Goal: Find specific page/section: Find specific page/section

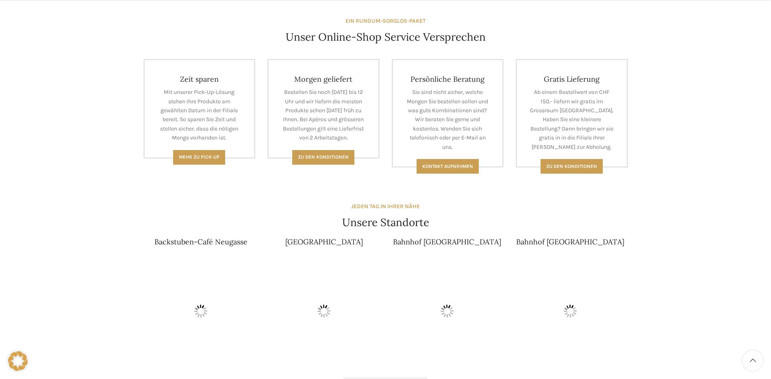
scroll to position [366, 0]
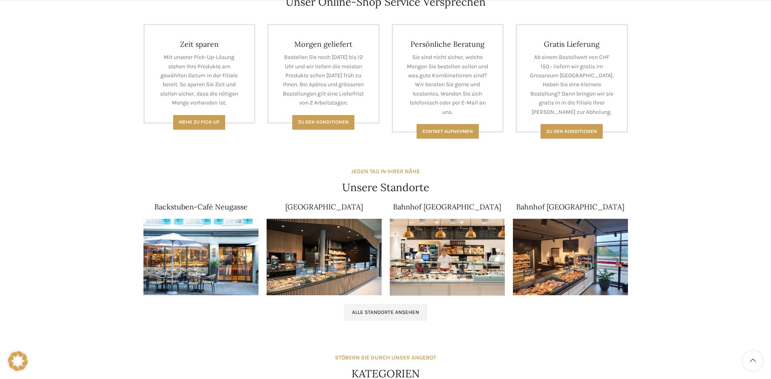
click at [191, 256] on img at bounding box center [201, 257] width 115 height 77
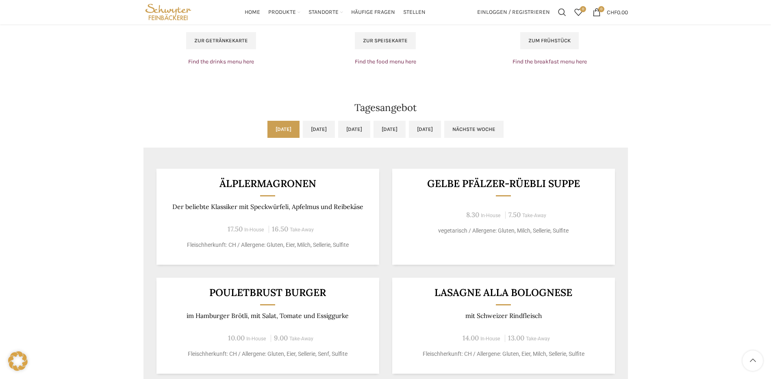
scroll to position [569, 0]
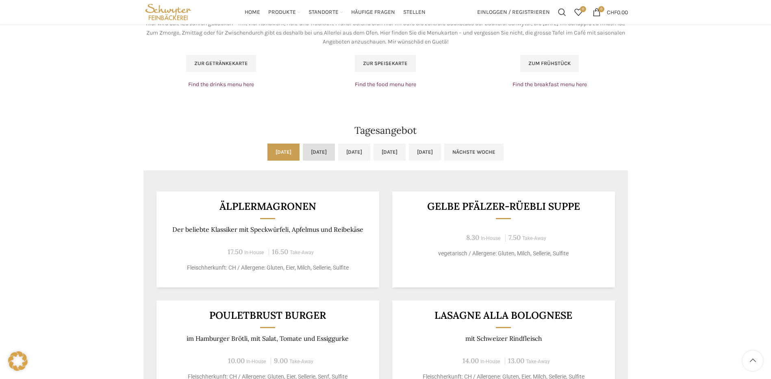
click at [307, 150] on link "[DATE]" at bounding box center [319, 152] width 32 height 17
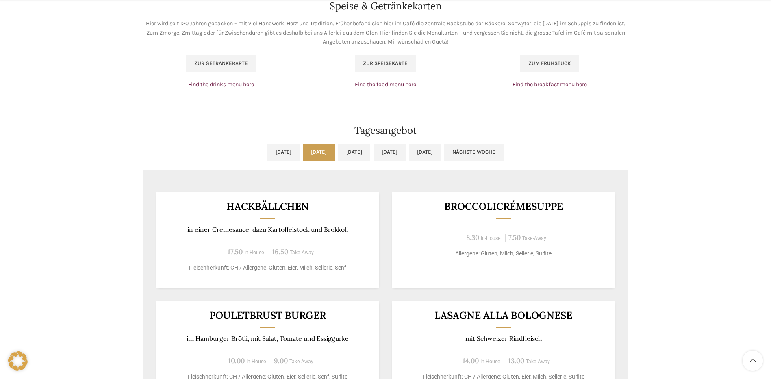
scroll to position [610, 0]
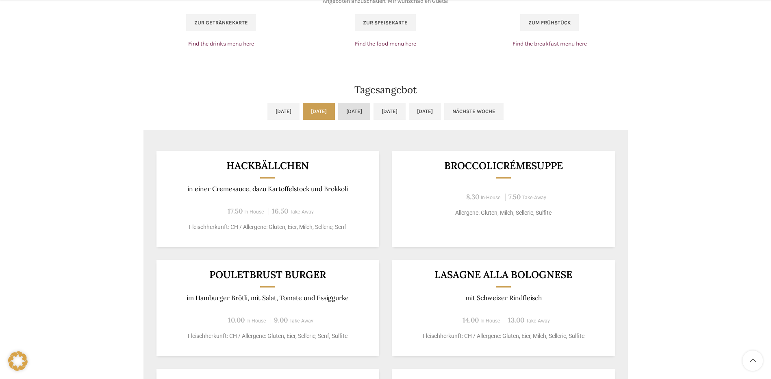
click at [362, 111] on link "[DATE]" at bounding box center [354, 111] width 32 height 17
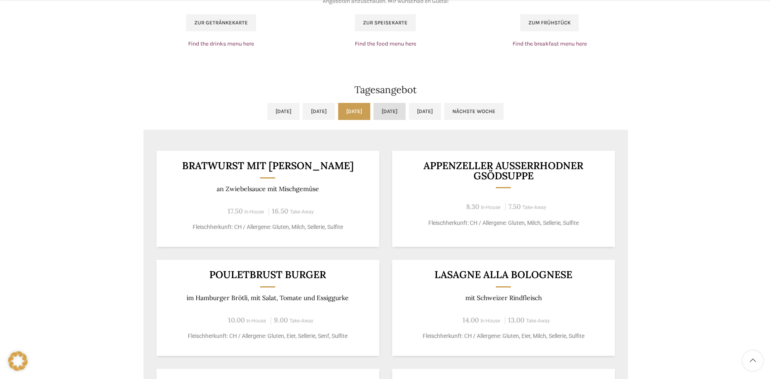
click at [406, 109] on link "[DATE]" at bounding box center [390, 111] width 32 height 17
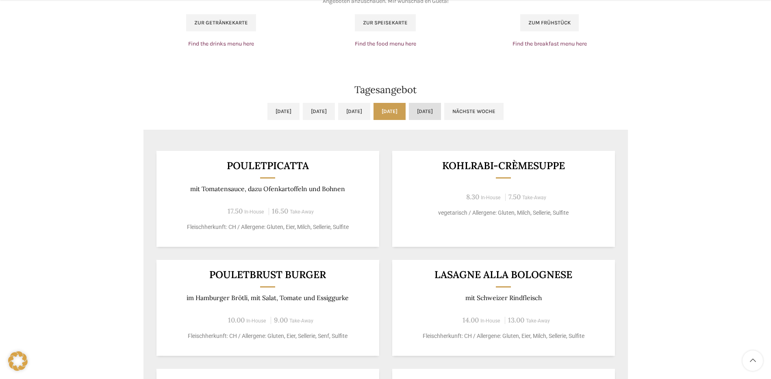
click at [441, 109] on link "[DATE]" at bounding box center [425, 111] width 32 height 17
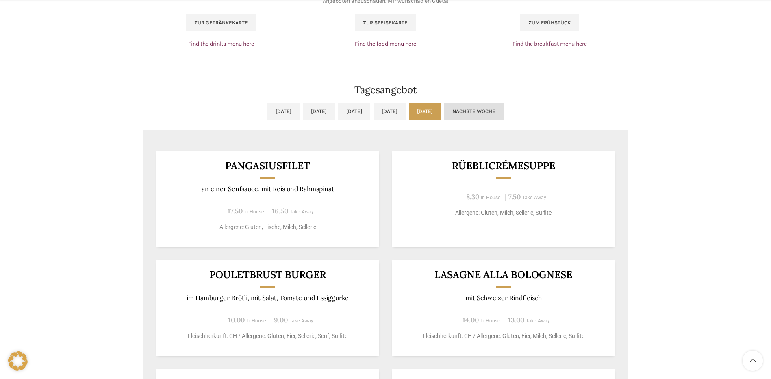
click at [504, 111] on link "Nächste Woche" at bounding box center [474, 111] width 59 height 17
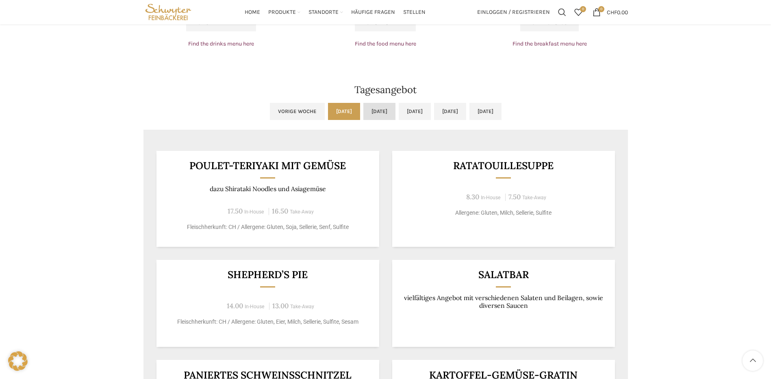
click at [364, 109] on link "[DATE]" at bounding box center [380, 111] width 32 height 17
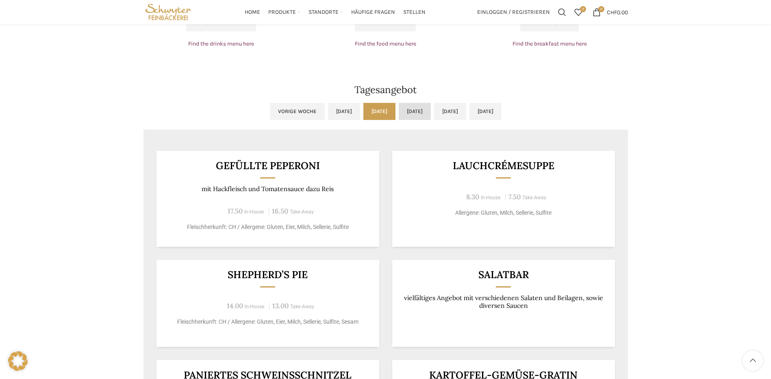
click at [414, 109] on link "[DATE]" at bounding box center [415, 111] width 32 height 17
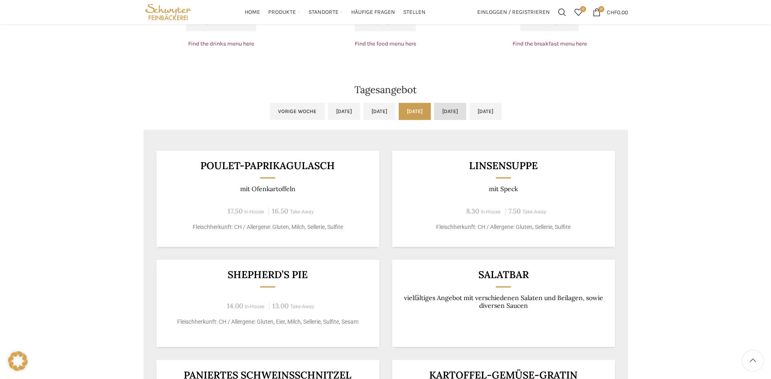
click at [466, 109] on link "[DATE]" at bounding box center [450, 111] width 32 height 17
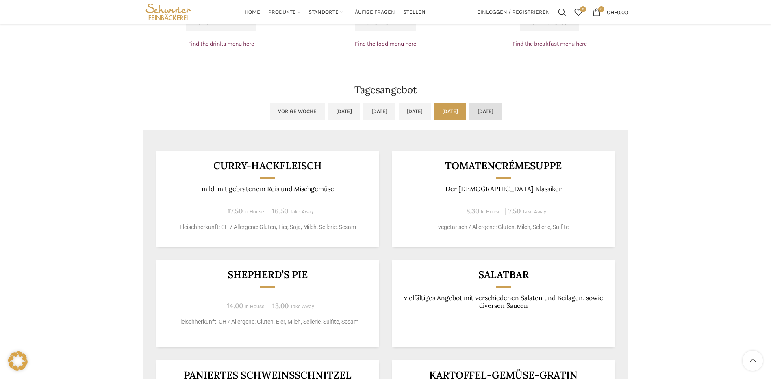
click at [502, 106] on link "[DATE]" at bounding box center [486, 111] width 32 height 17
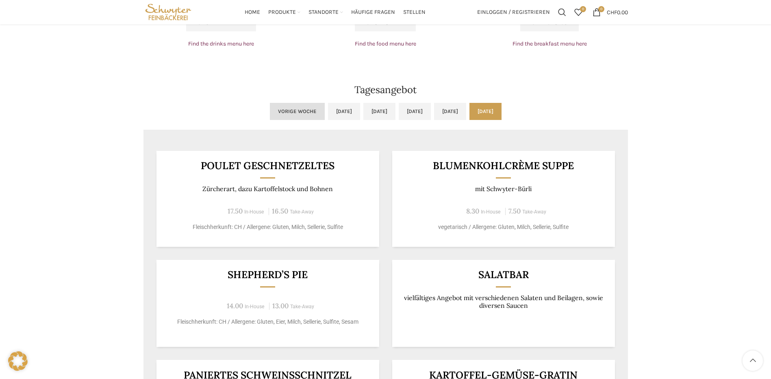
click at [270, 113] on link "Vorige Woche" at bounding box center [297, 111] width 55 height 17
